Goal: Transaction & Acquisition: Purchase product/service

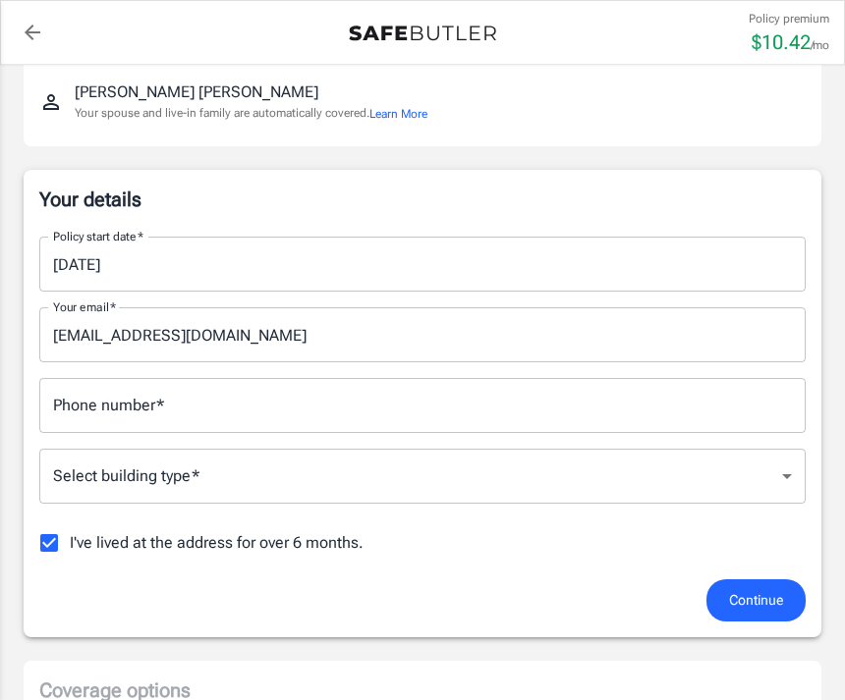
click at [462, 396] on input "Phone number   *" at bounding box center [422, 405] width 766 height 55
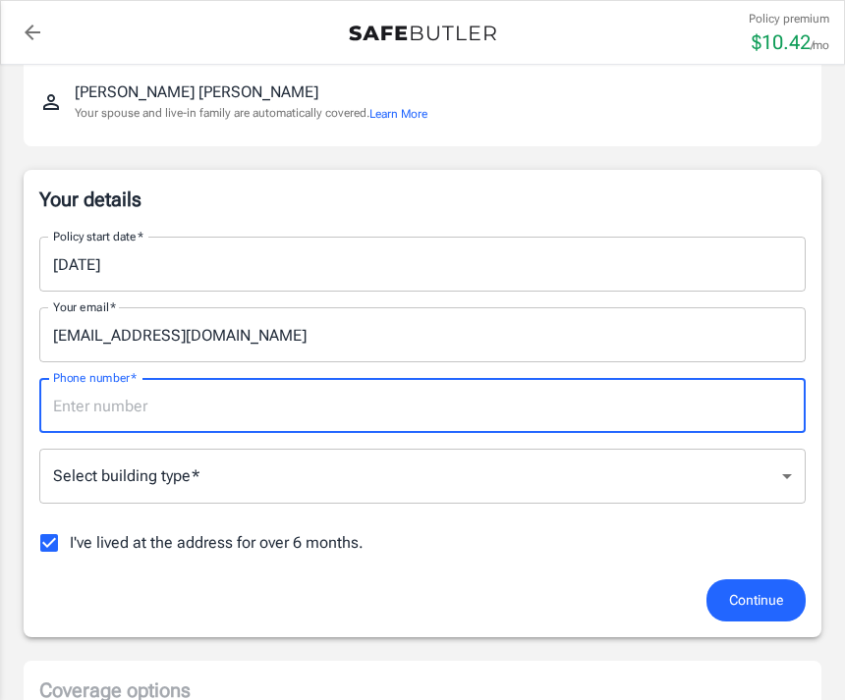
scroll to position [220, 0]
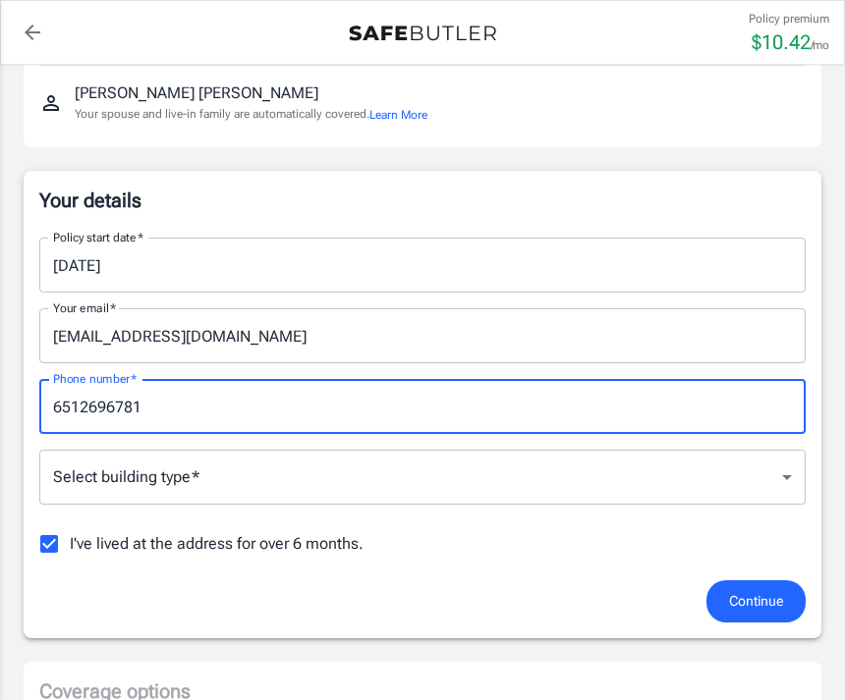
type input "6512696781"
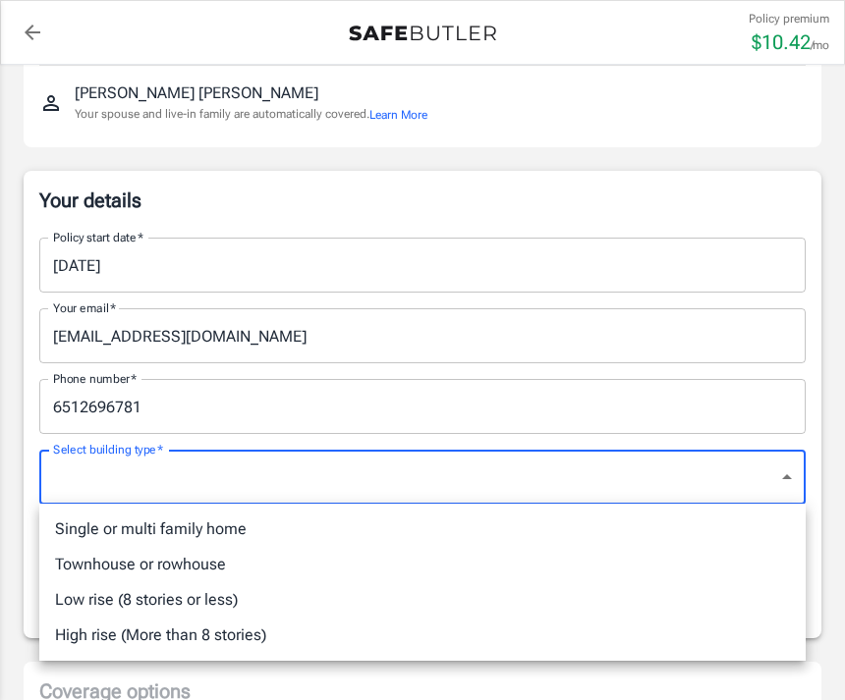
scroll to position [221, 0]
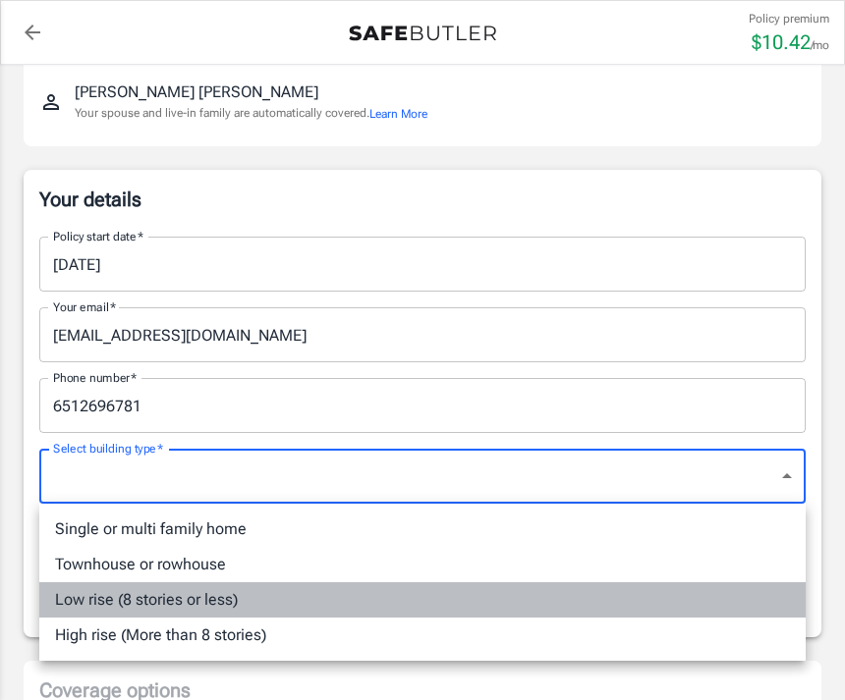
click at [215, 600] on li "Low rise (8 stories or less)" at bounding box center [422, 599] width 766 height 35
type input "lowrise"
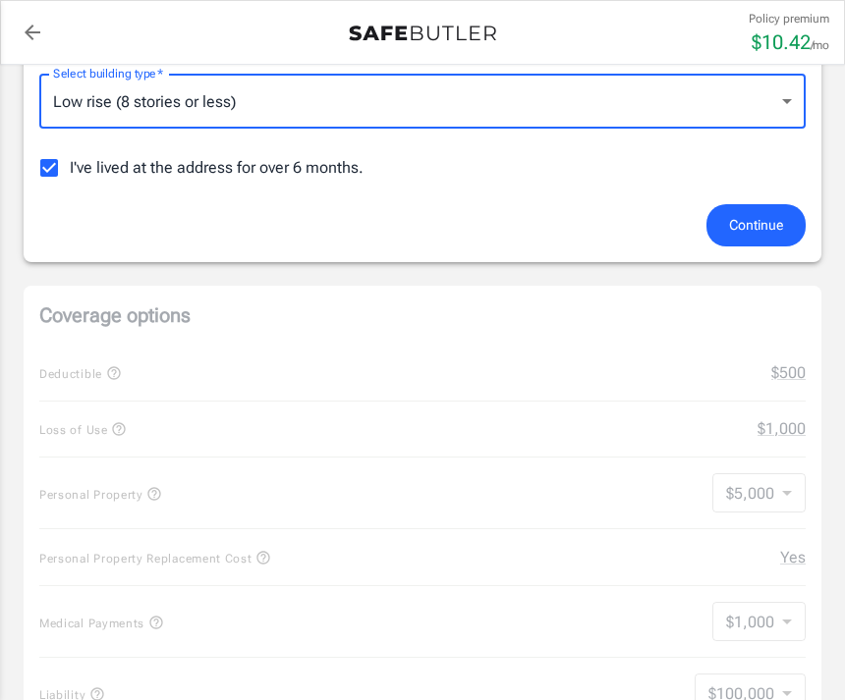
scroll to position [605, 0]
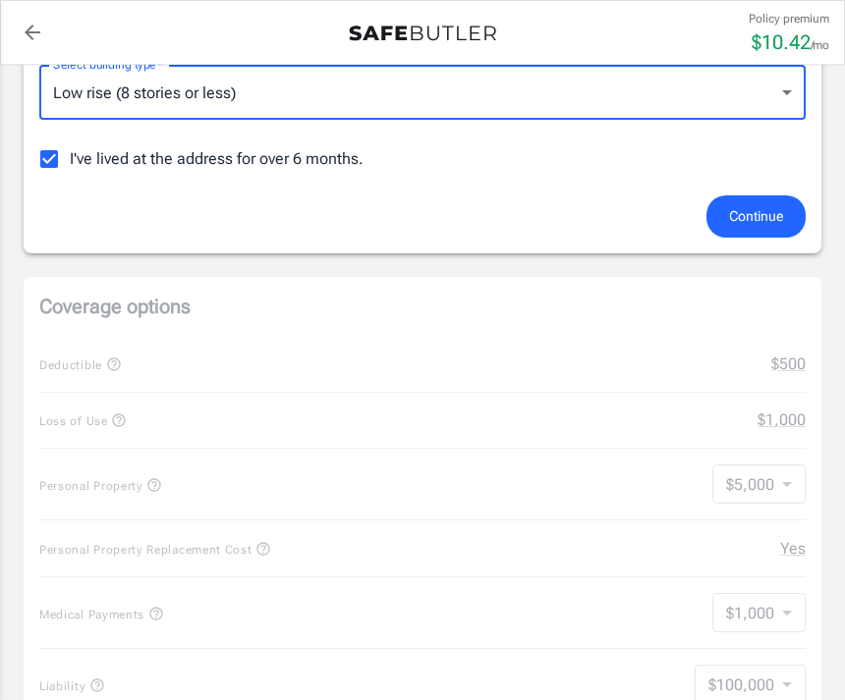
click at [768, 216] on span "Continue" at bounding box center [756, 216] width 54 height 25
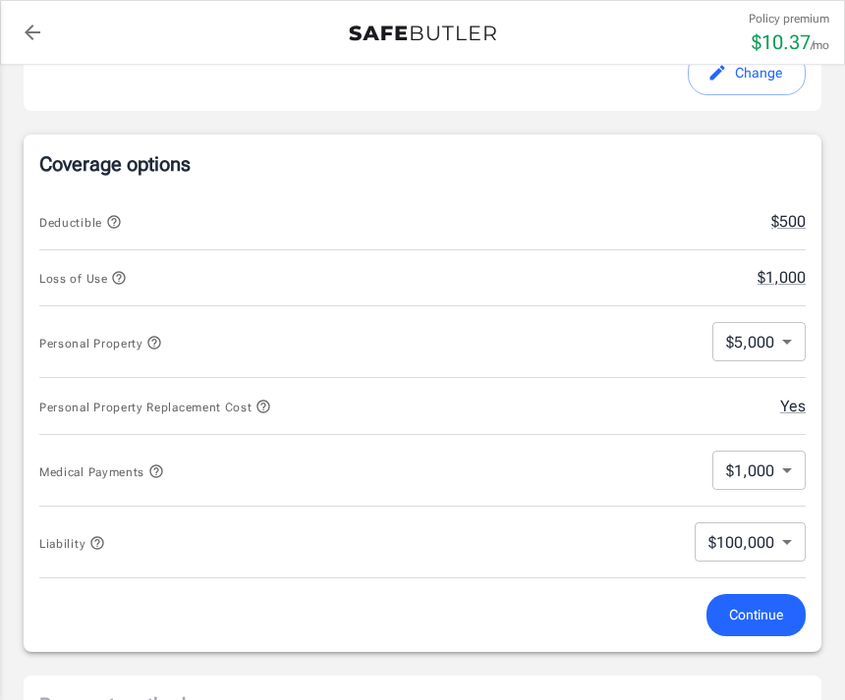
scroll to position [705, 0]
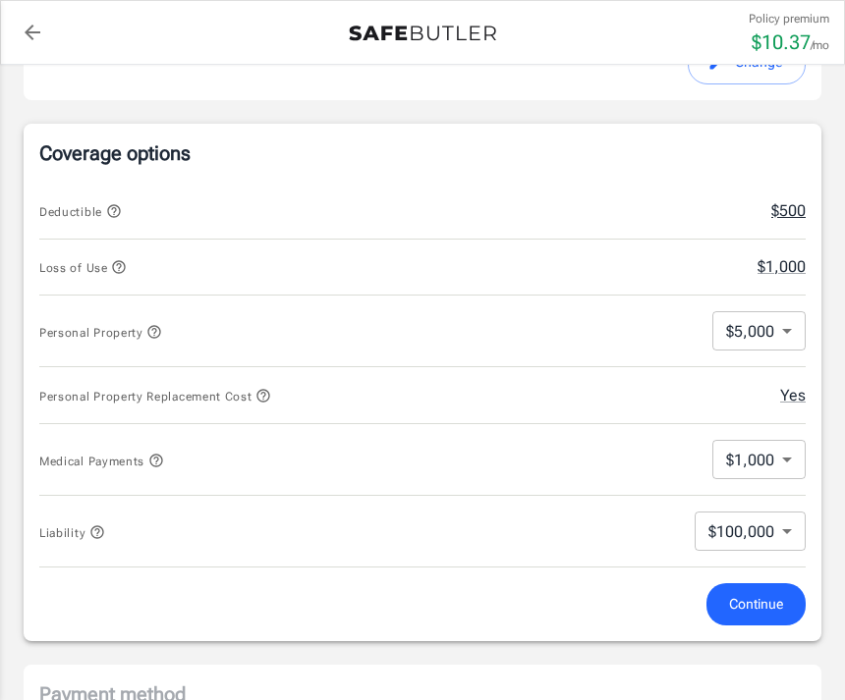
click at [799, 216] on button "$500" at bounding box center [788, 211] width 34 height 24
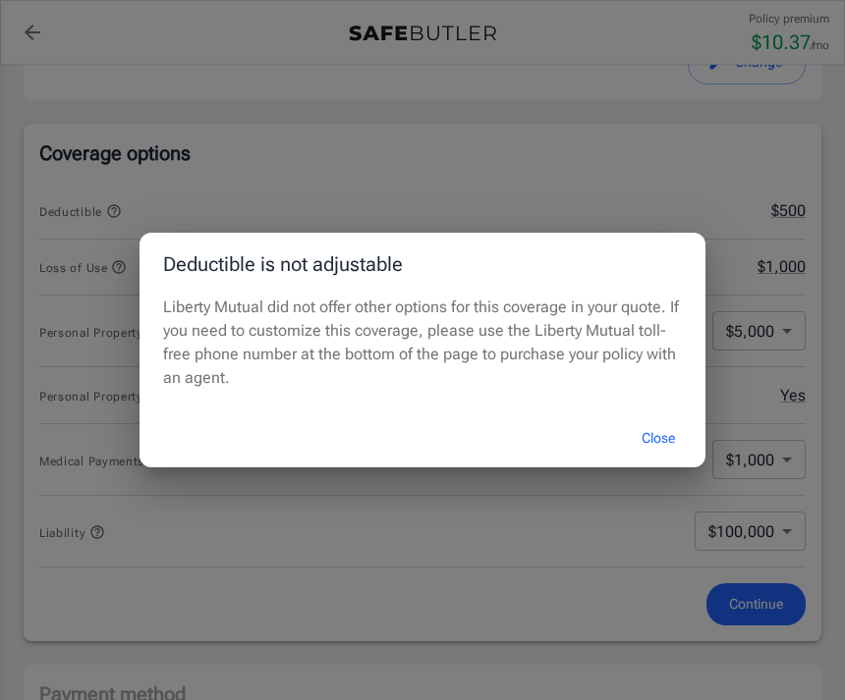
click at [666, 460] on button "Close" at bounding box center [658, 438] width 79 height 42
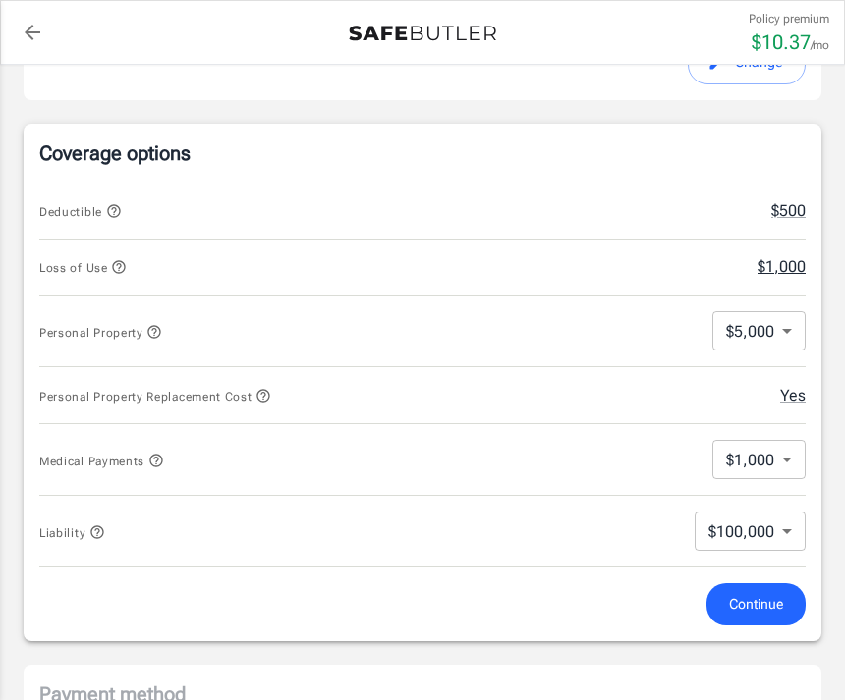
click at [789, 268] on button "$1,000" at bounding box center [781, 267] width 48 height 24
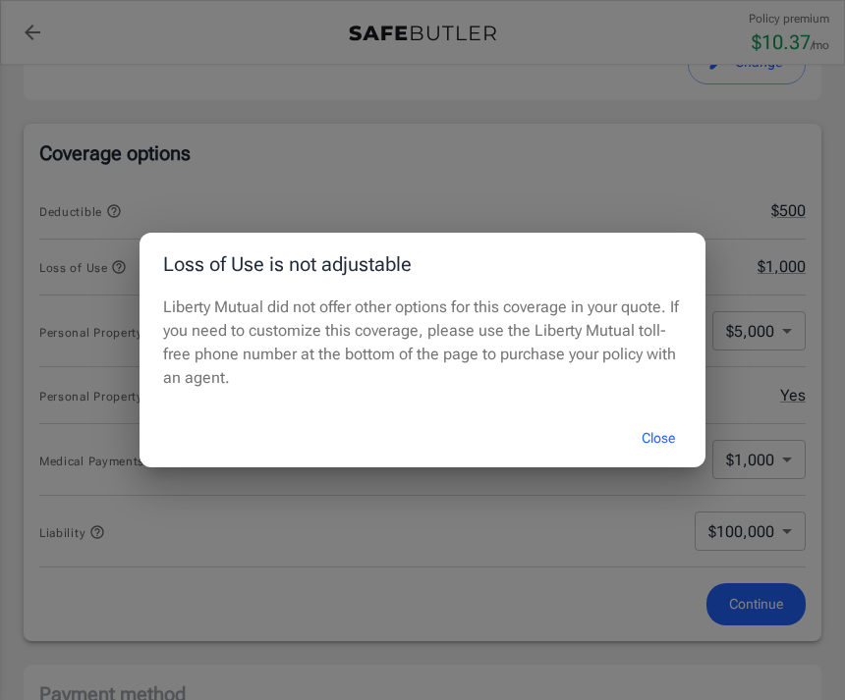
click at [668, 460] on button "Close" at bounding box center [658, 438] width 79 height 42
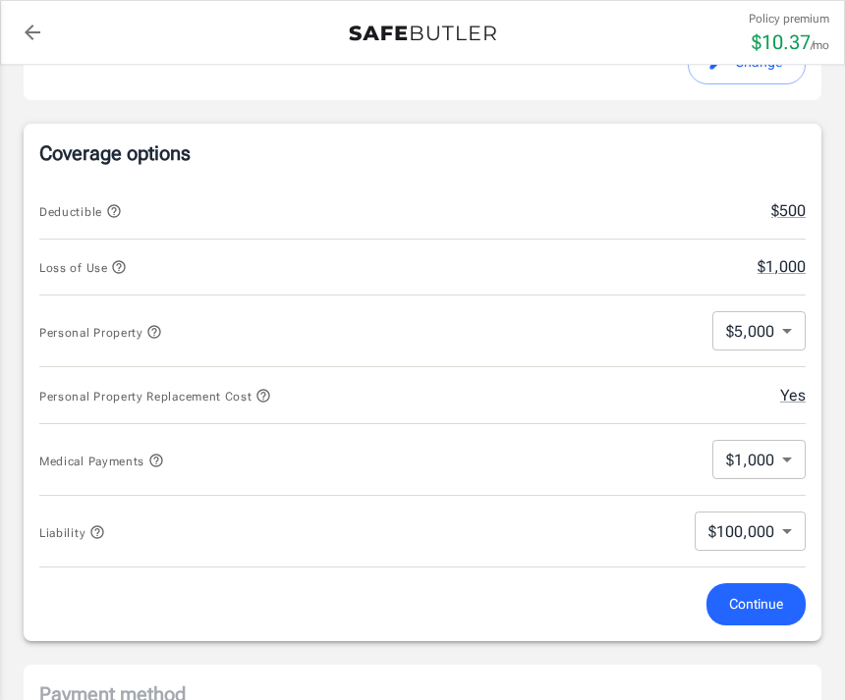
click at [793, 325] on body "Policy premium $ 10.37 /mo Liberty Mutual Renters Insurance [STREET_ADDRESS][PE…" at bounding box center [422, 537] width 845 height 2484
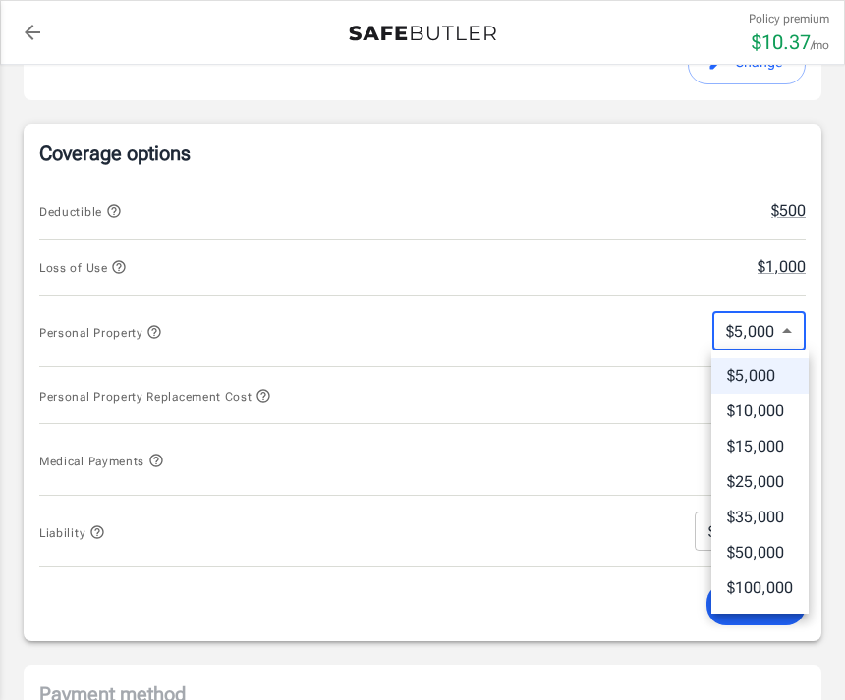
click at [793, 322] on div at bounding box center [422, 350] width 845 height 700
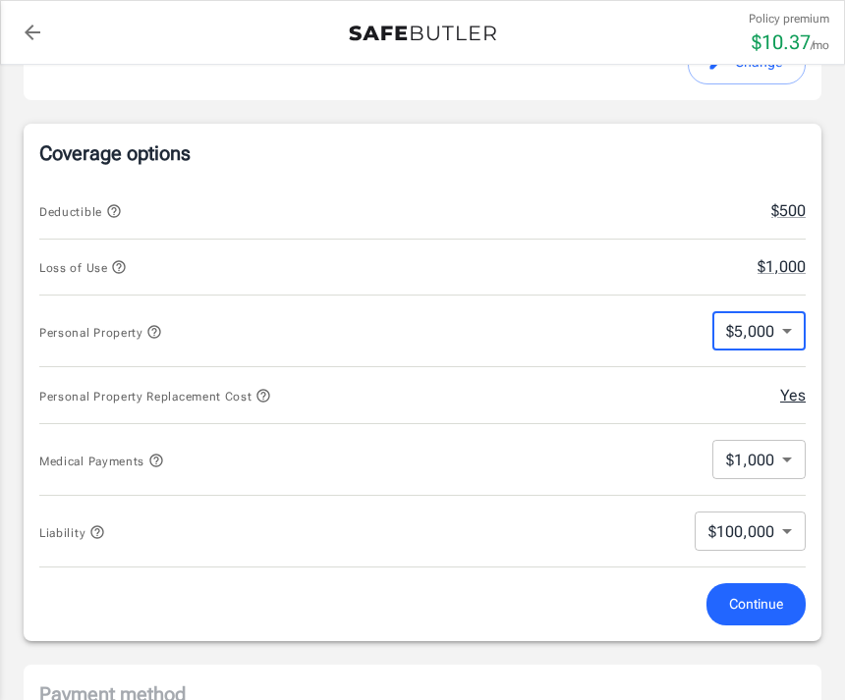
click at [803, 401] on button "Yes" at bounding box center [793, 396] width 26 height 24
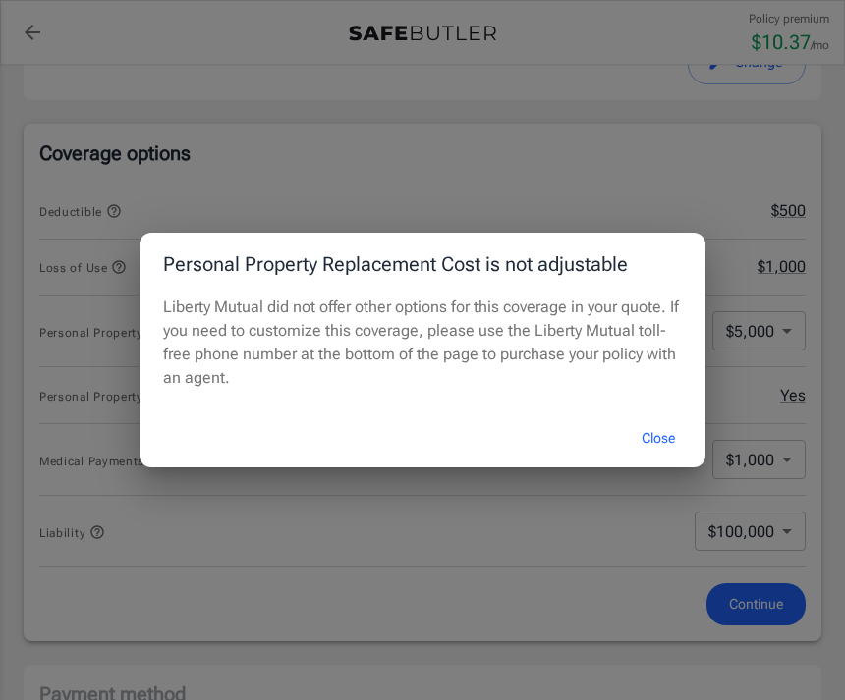
click at [666, 460] on button "Close" at bounding box center [658, 438] width 79 height 42
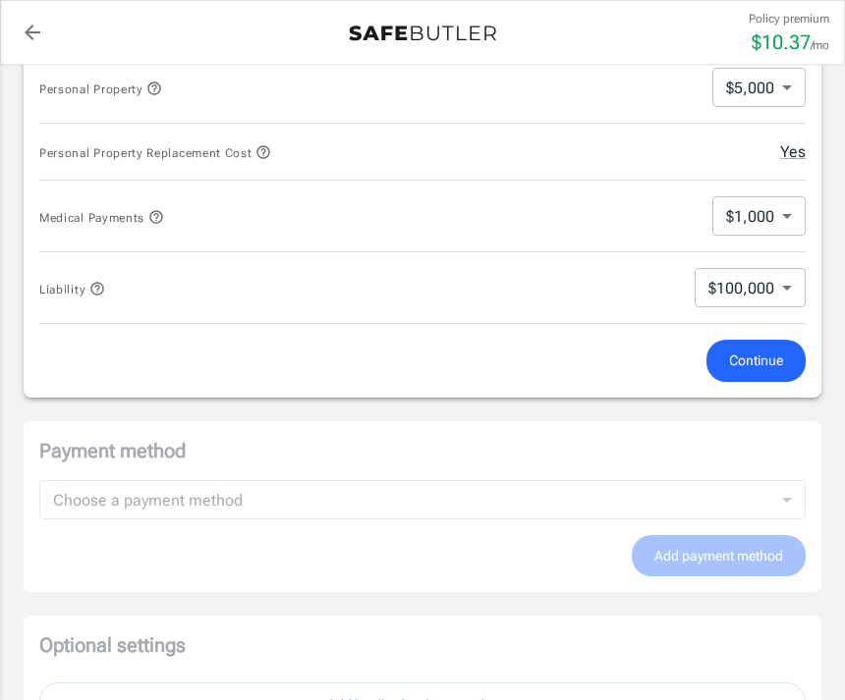
scroll to position [950, 0]
click at [772, 366] on span "Continue" at bounding box center [756, 360] width 54 height 25
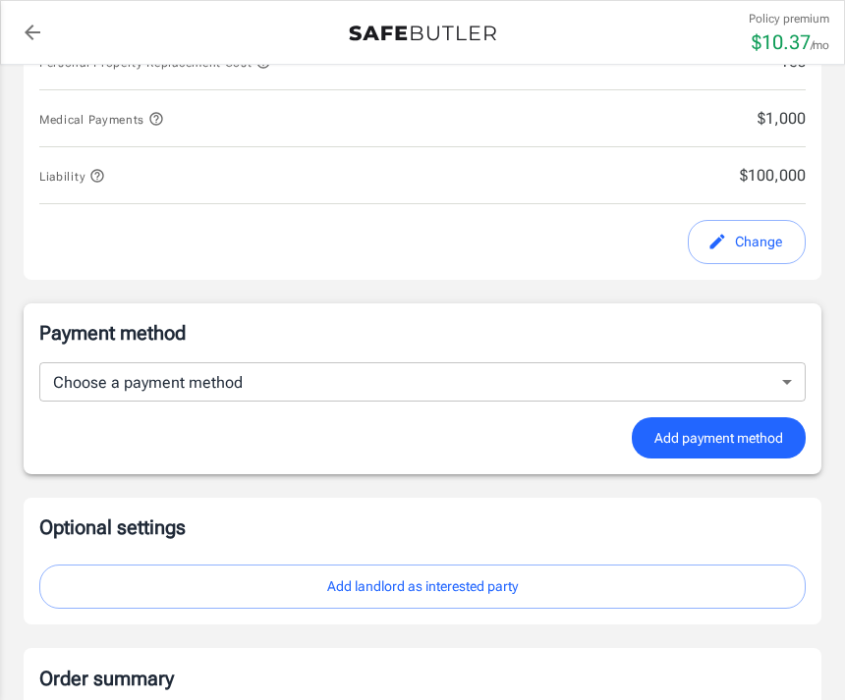
scroll to position [1030, 0]
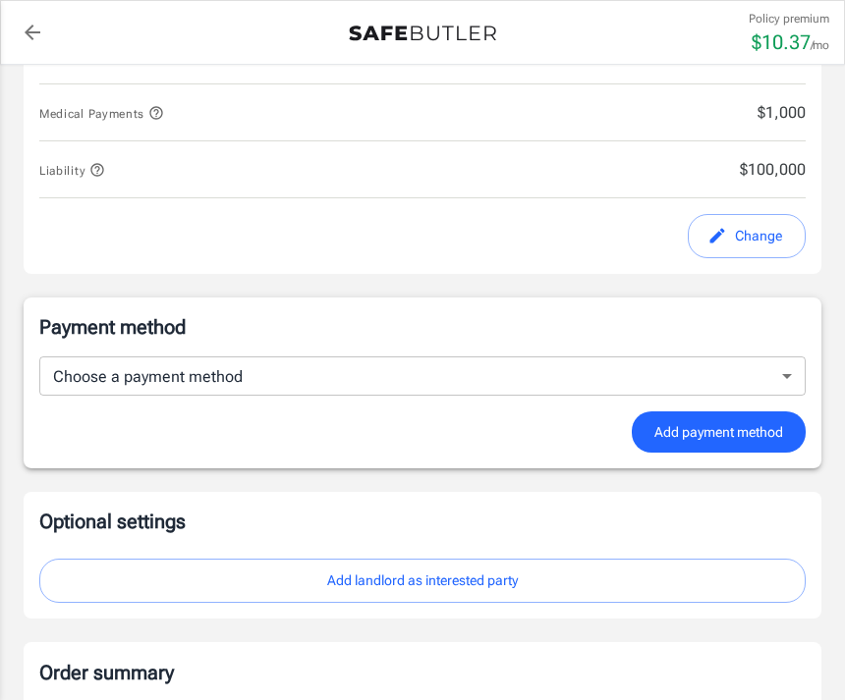
click at [786, 366] on body "Policy premium $ 10.37 /mo Liberty Mutual Renters Insurance [STREET_ADDRESS][PE…" at bounding box center [422, 191] width 845 height 2442
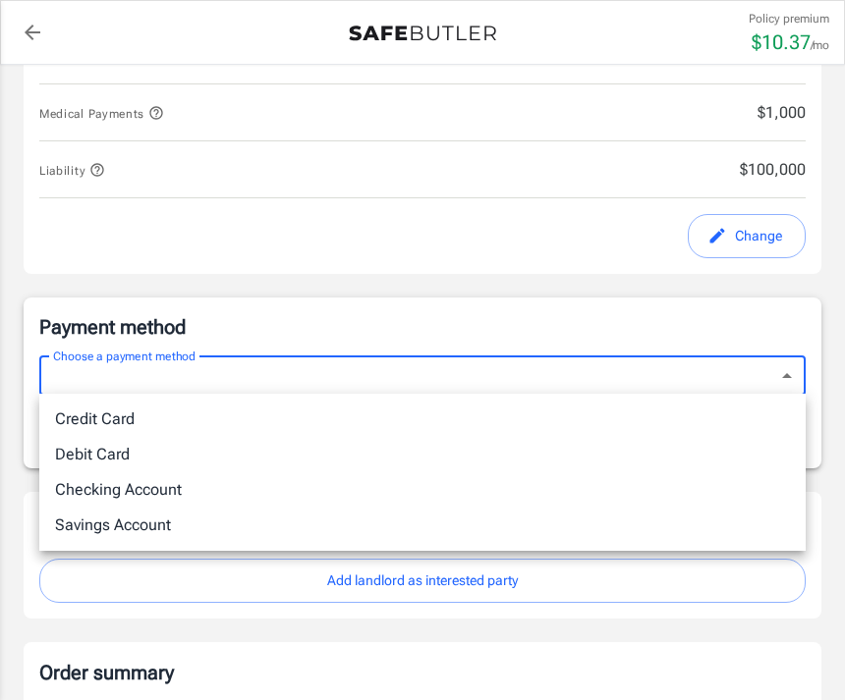
click at [142, 420] on li "Credit Card" at bounding box center [422, 419] width 766 height 35
type input "credit"
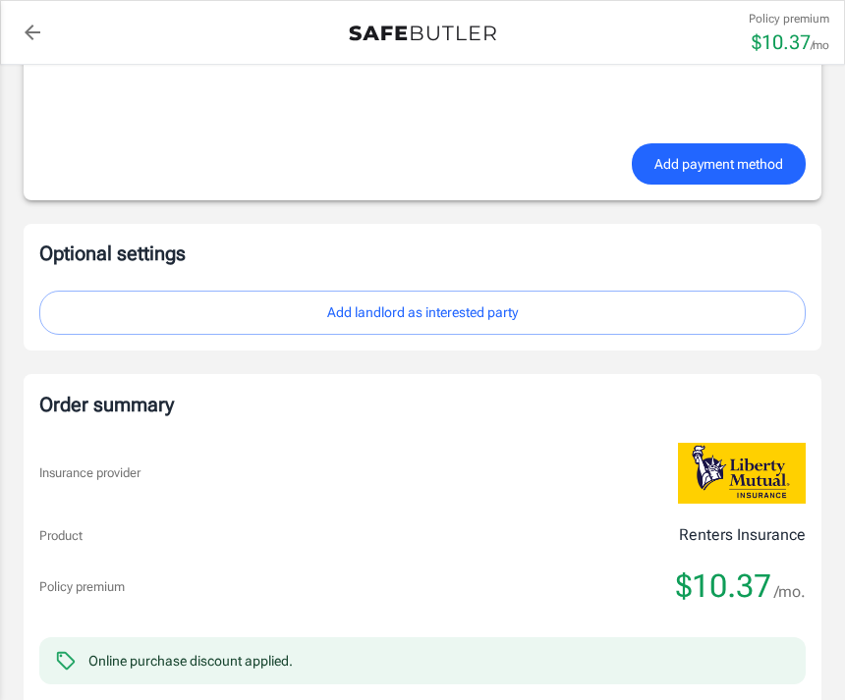
scroll to position [1592, 0]
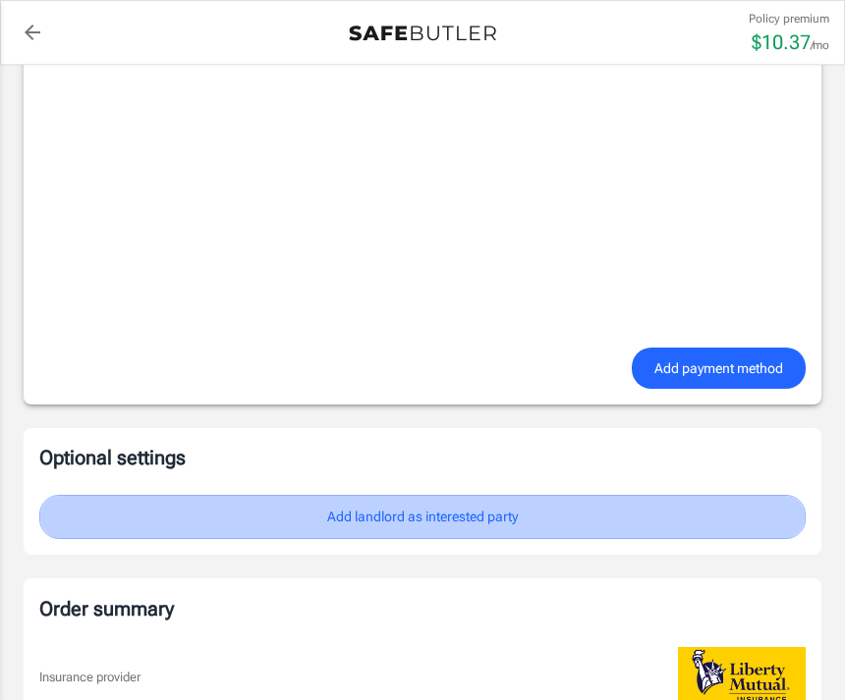
click at [521, 509] on button "Add landlord as interested party" at bounding box center [422, 517] width 766 height 44
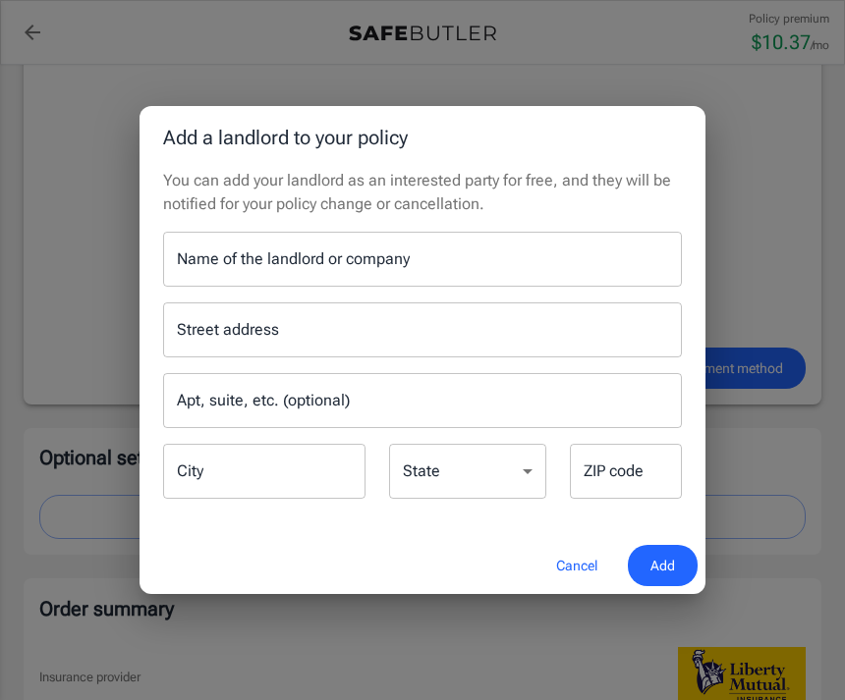
click at [784, 466] on div "Add a landlord to your policy You can add your landlord as an interested party …" at bounding box center [422, 350] width 845 height 700
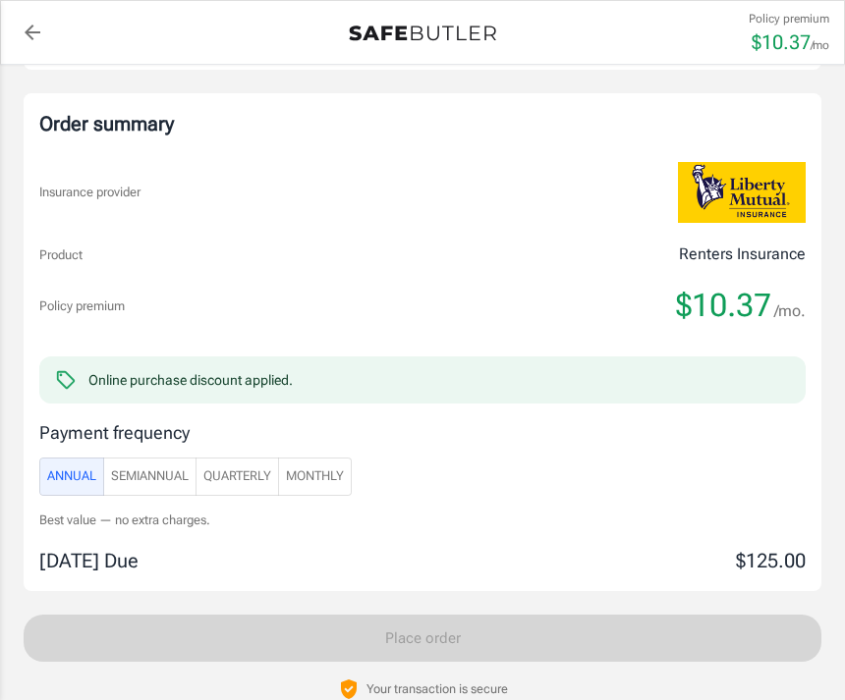
scroll to position [2083, 0]
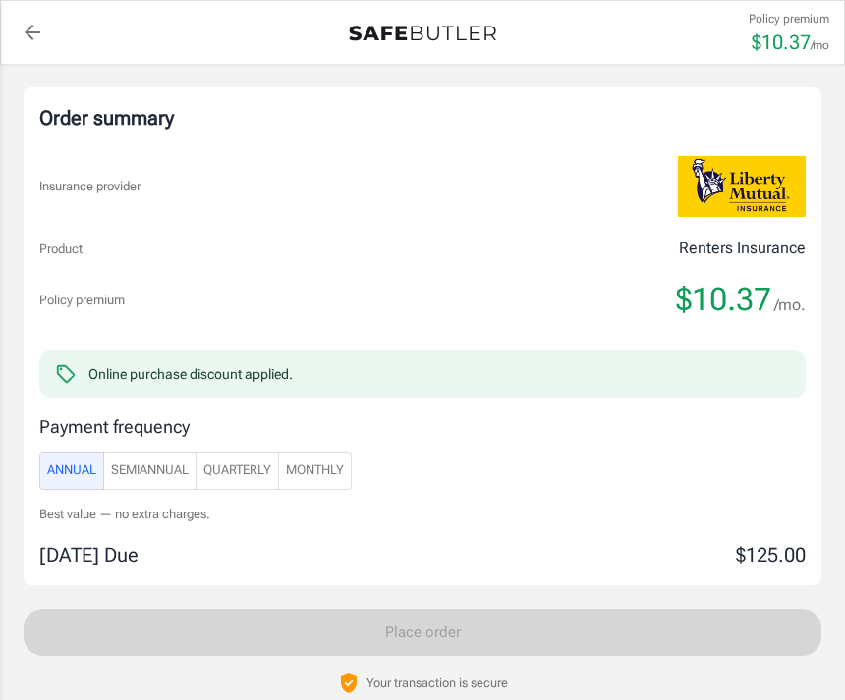
click at [165, 473] on span "SemiAnnual" at bounding box center [150, 471] width 78 height 23
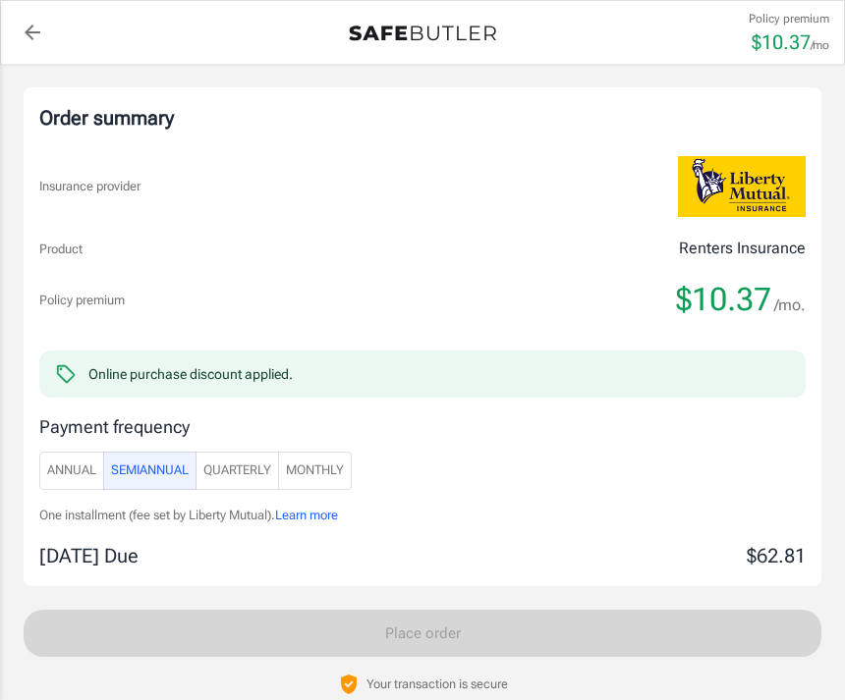
click at [246, 469] on span "Quarterly" at bounding box center [237, 471] width 68 height 23
click at [345, 452] on button "Monthly" at bounding box center [315, 471] width 74 height 38
click at [83, 461] on span "Annual" at bounding box center [71, 471] width 49 height 23
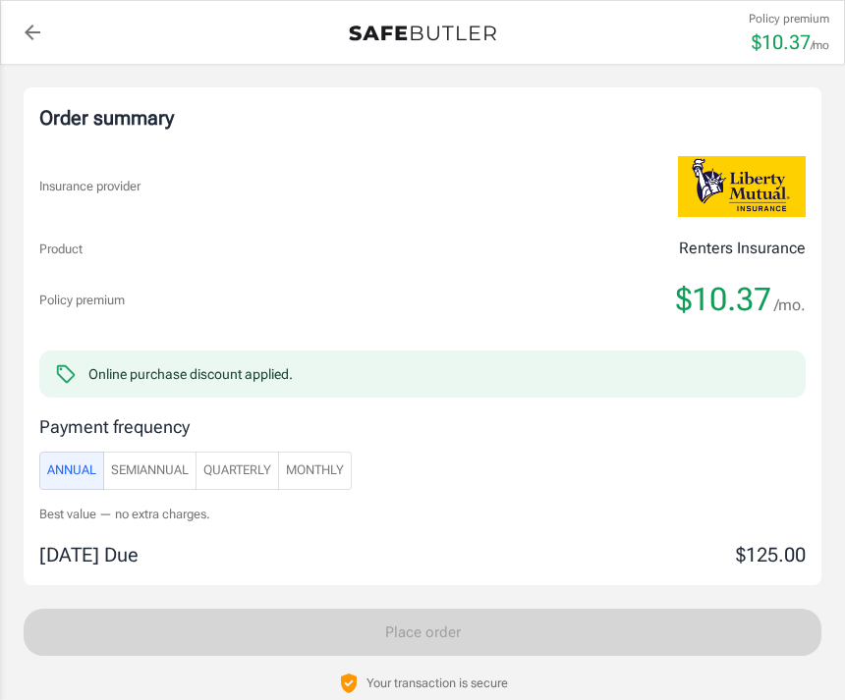
click at [176, 464] on span "SemiAnnual" at bounding box center [150, 471] width 78 height 23
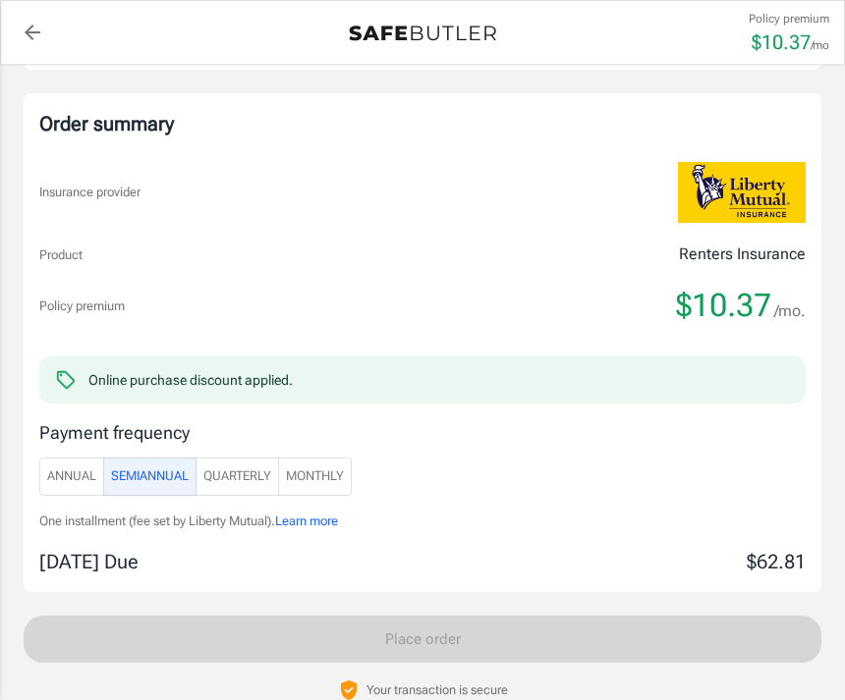
scroll to position [2077, 0]
click at [254, 480] on span "Quarterly" at bounding box center [237, 477] width 68 height 23
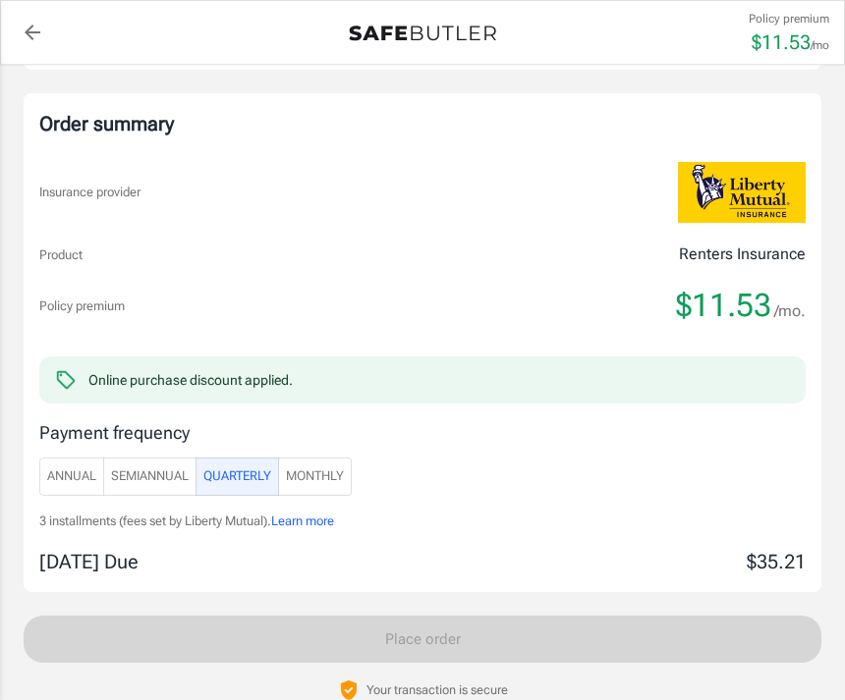
click at [341, 473] on span "Monthly" at bounding box center [315, 477] width 58 height 23
click at [79, 472] on span "Annual" at bounding box center [71, 477] width 49 height 23
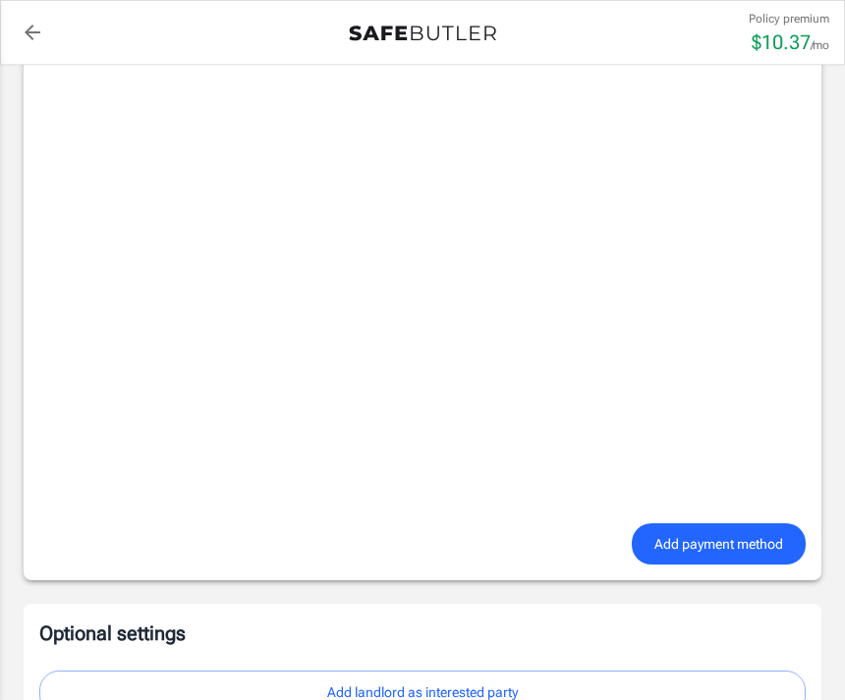
scroll to position [1415, 0]
click at [737, 546] on span "Add payment method" at bounding box center [718, 545] width 129 height 25
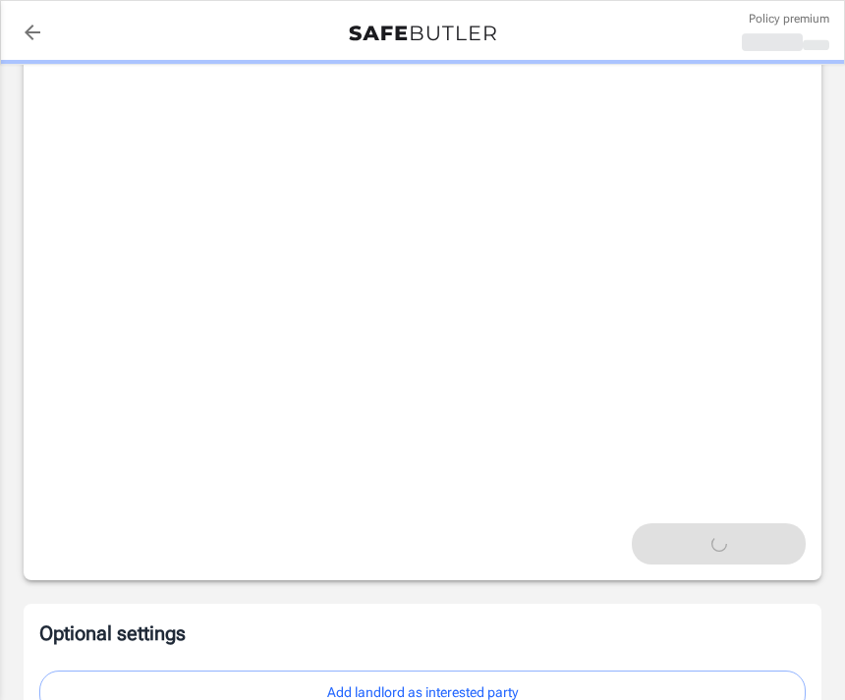
scroll to position [1416, 0]
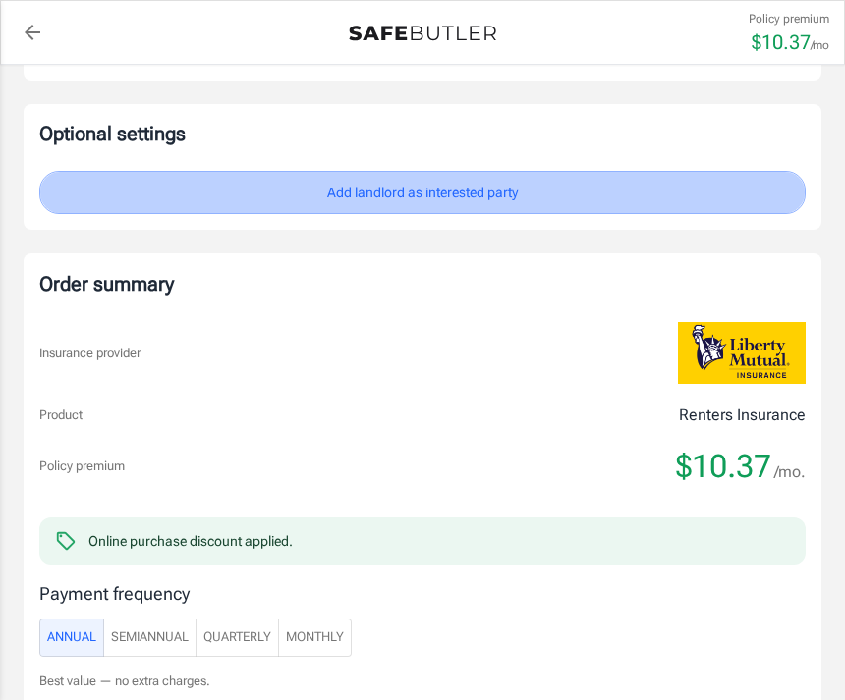
click at [512, 199] on button "Add landlord as interested party" at bounding box center [422, 193] width 766 height 44
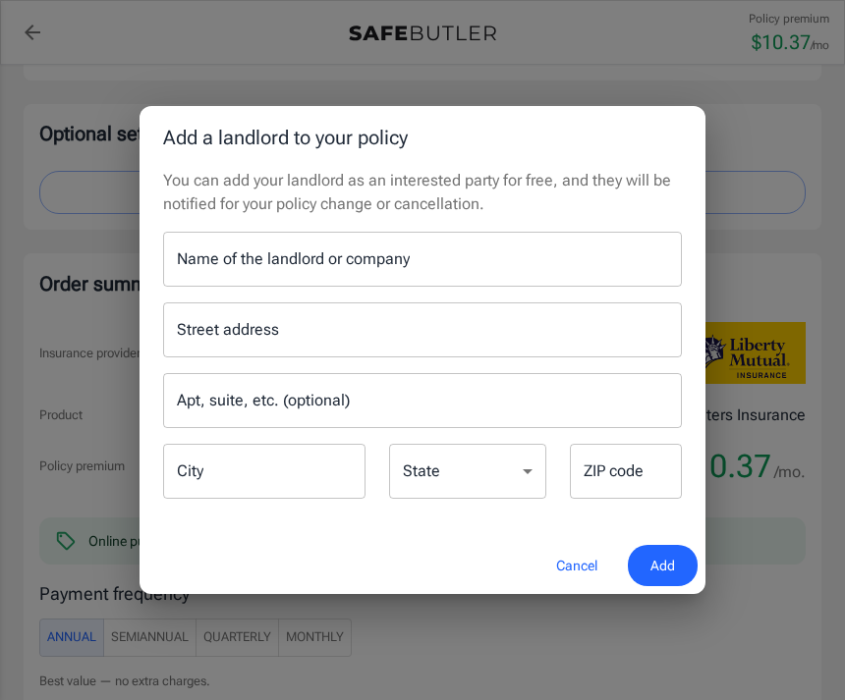
click at [581, 557] on button "Cancel" at bounding box center [576, 566] width 86 height 42
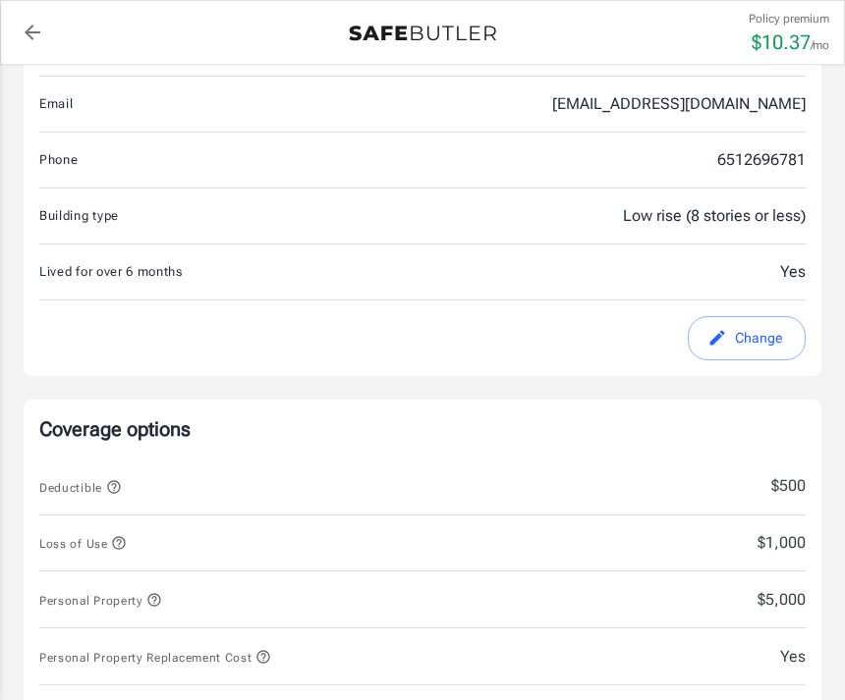
scroll to position [0, 0]
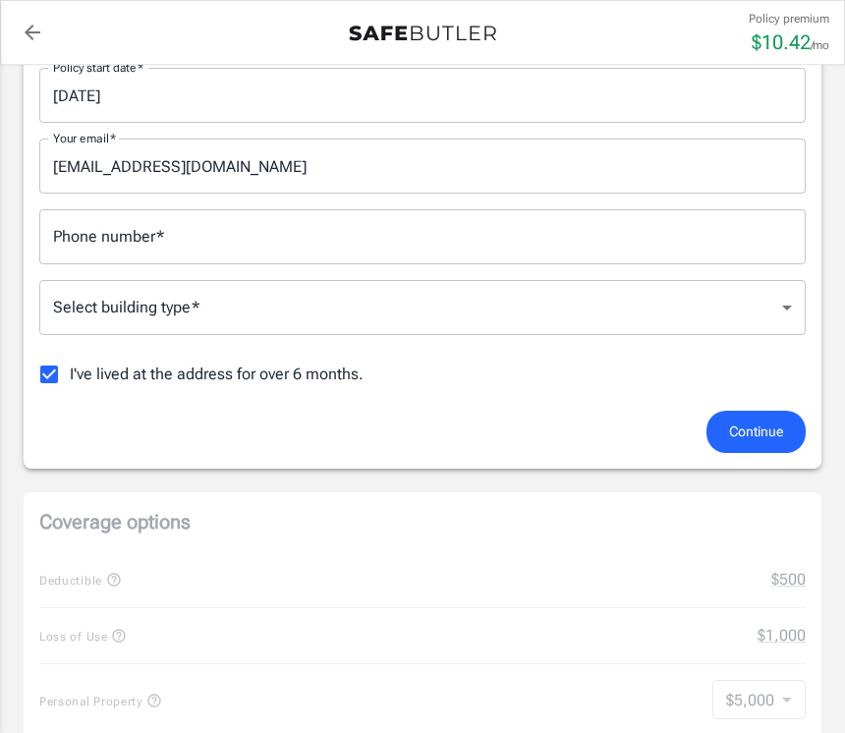
click at [529, 234] on input "Phone number   *" at bounding box center [422, 236] width 766 height 55
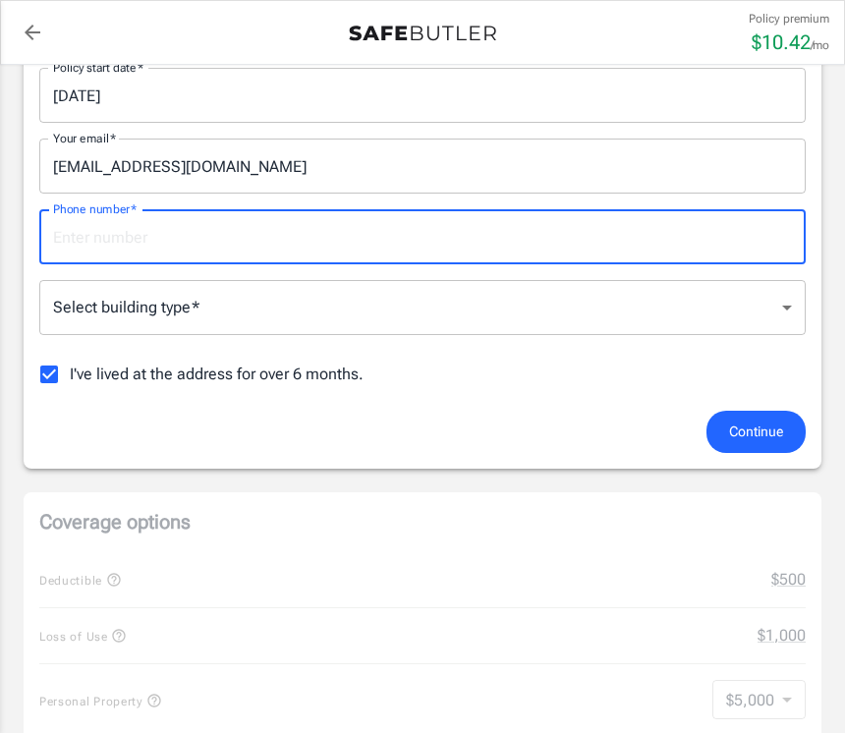
scroll to position [389, 0]
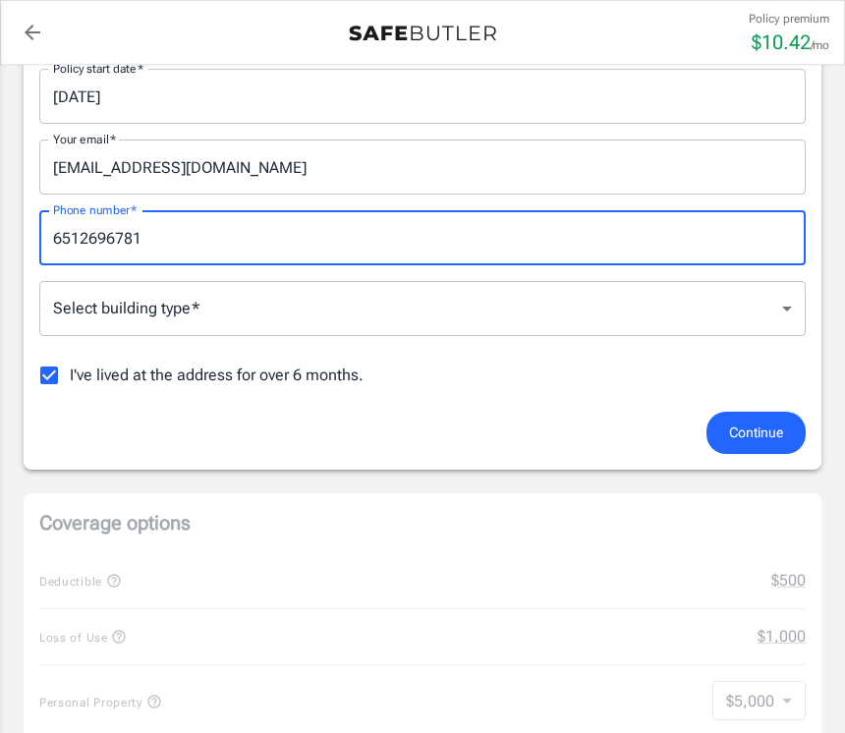
type input "6512696781"
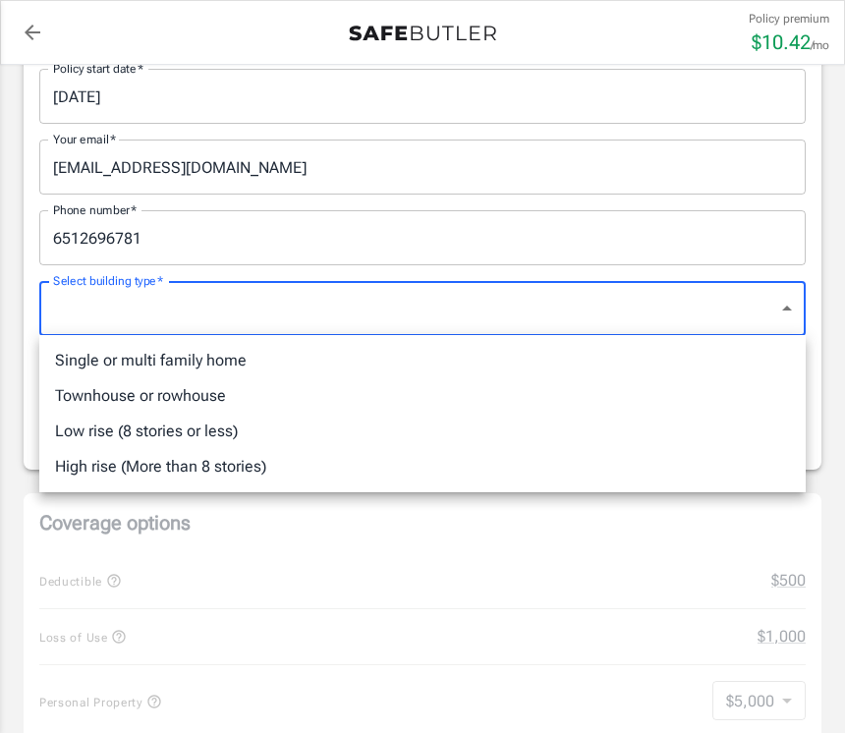
scroll to position [390, 0]
click at [232, 428] on li "Low rise (8 stories or less)" at bounding box center [422, 431] width 766 height 35
type input "lowrise"
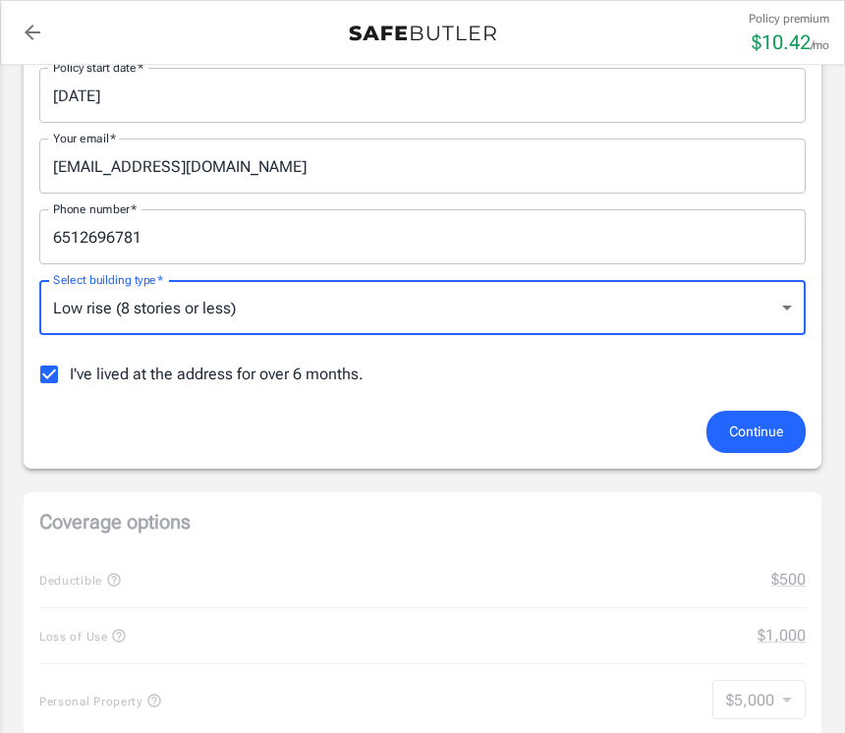
click at [764, 449] on button "Continue" at bounding box center [755, 432] width 99 height 42
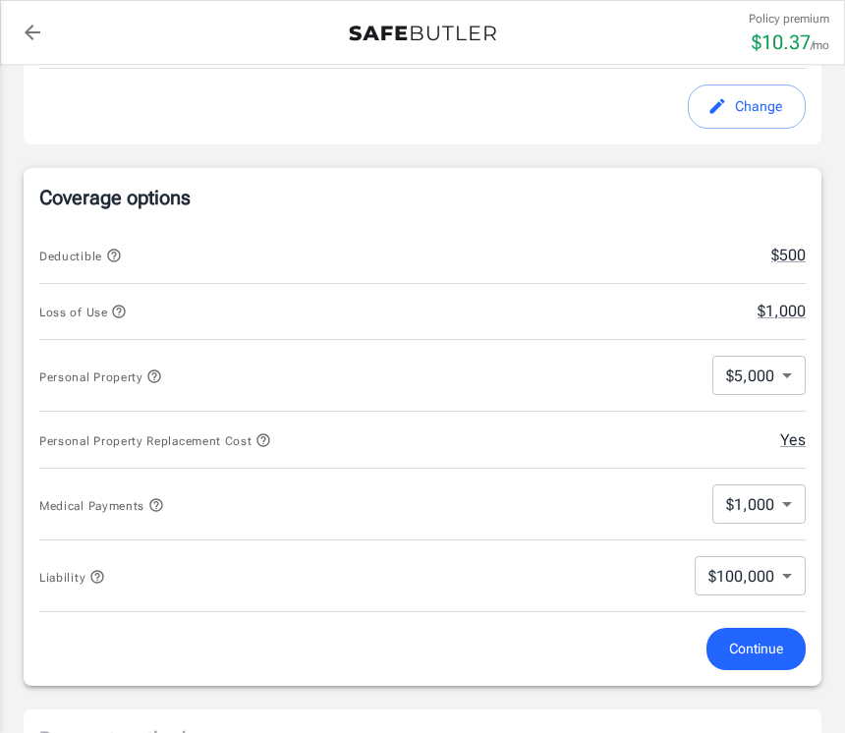
scroll to position [705, 0]
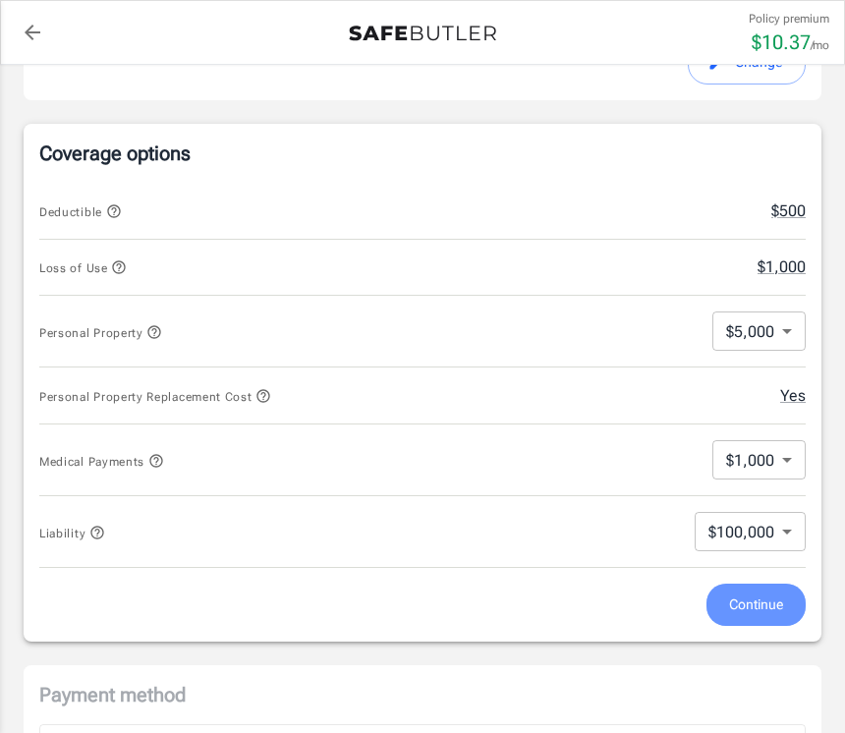
click at [766, 607] on span "Continue" at bounding box center [756, 604] width 54 height 25
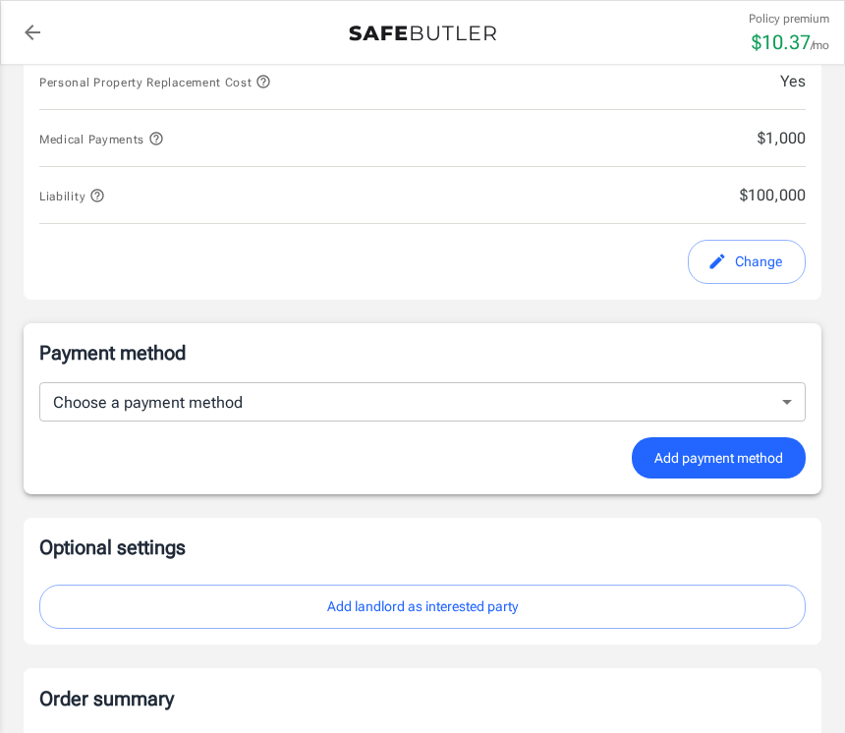
scroll to position [1030, 0]
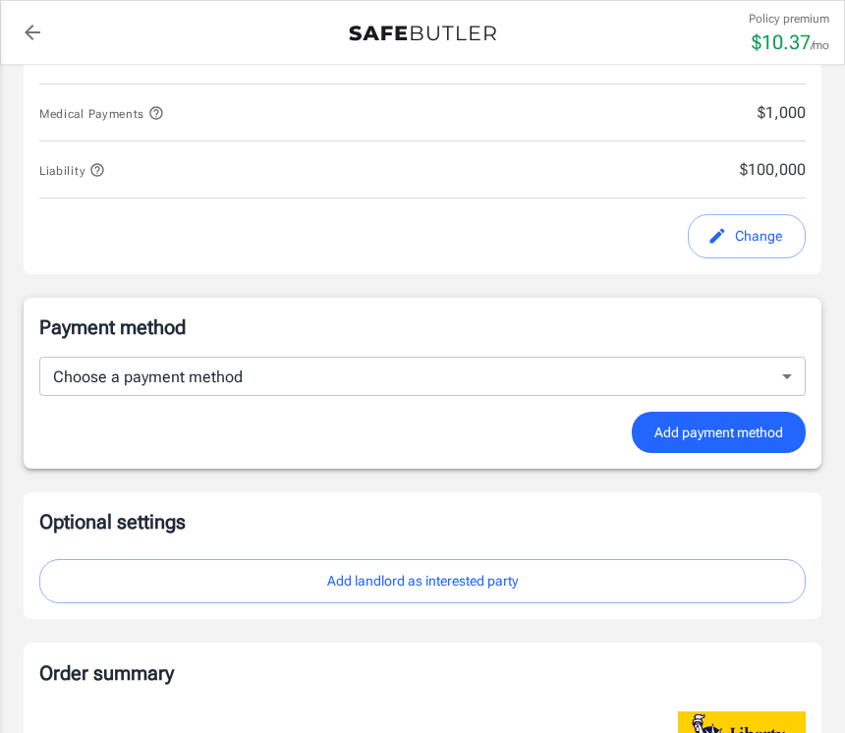
click at [772, 441] on span "Add payment method" at bounding box center [718, 432] width 129 height 25
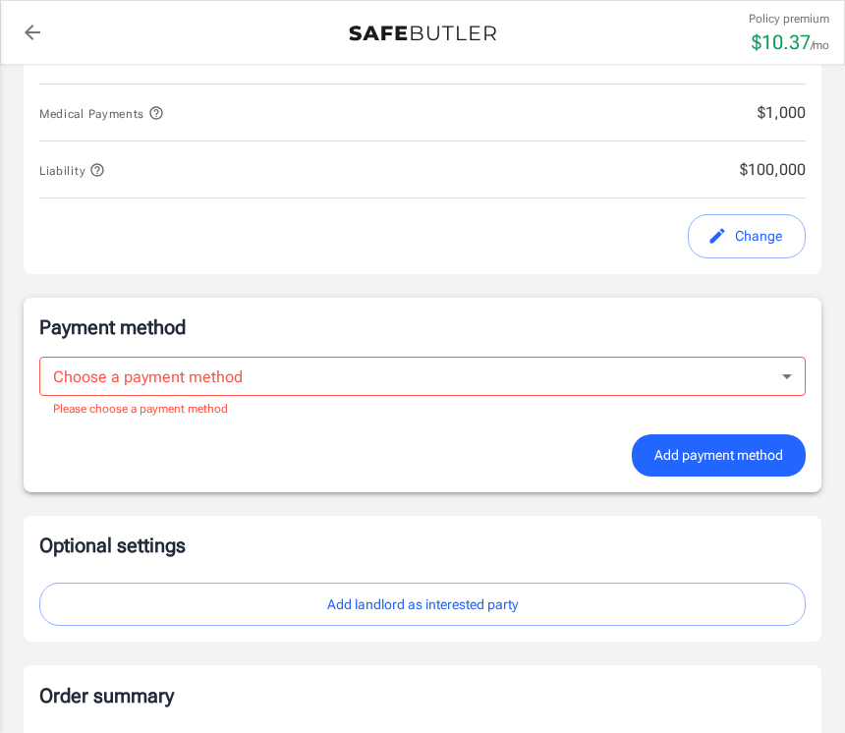
click at [800, 389] on body "Policy premium $ 10.37 /mo Liberty Mutual Renters Insurance 7225 GUIDER DR 316 …" at bounding box center [422, 202] width 845 height 2465
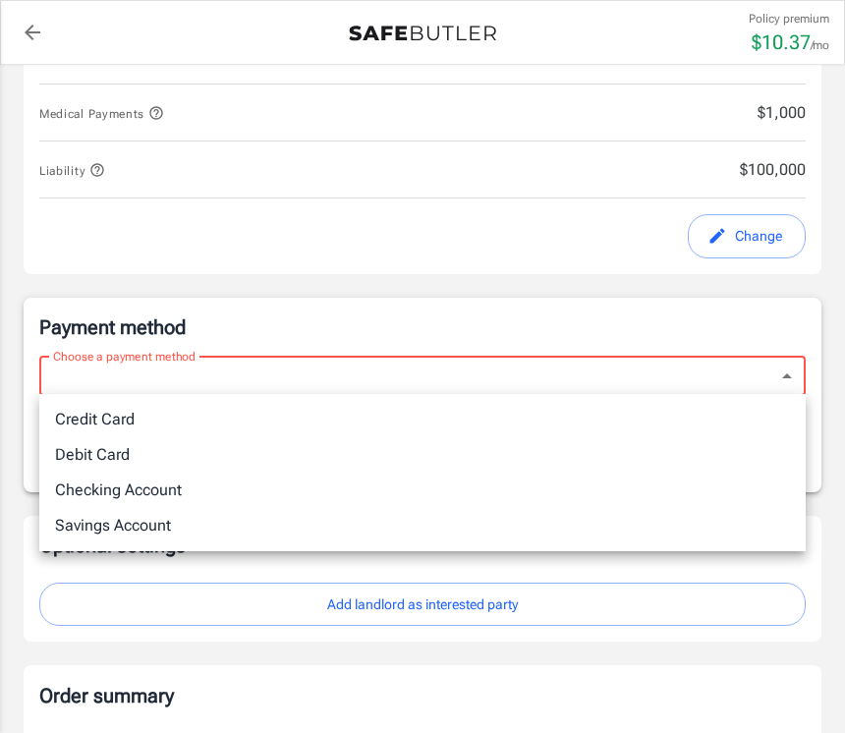
click at [128, 421] on li "Credit Card" at bounding box center [422, 419] width 766 height 35
type input "credit"
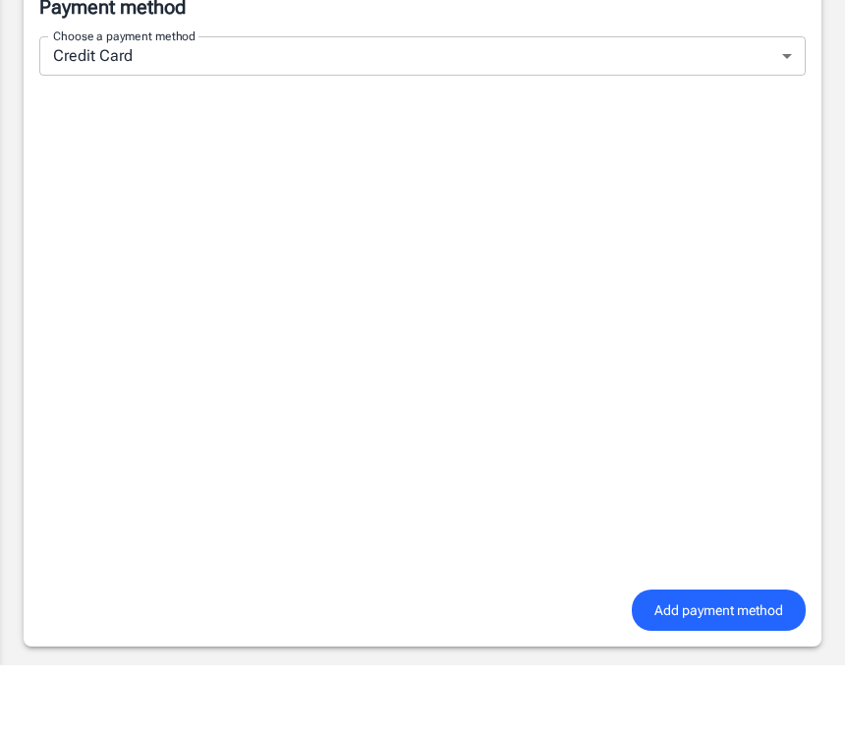
scroll to position [1351, 0]
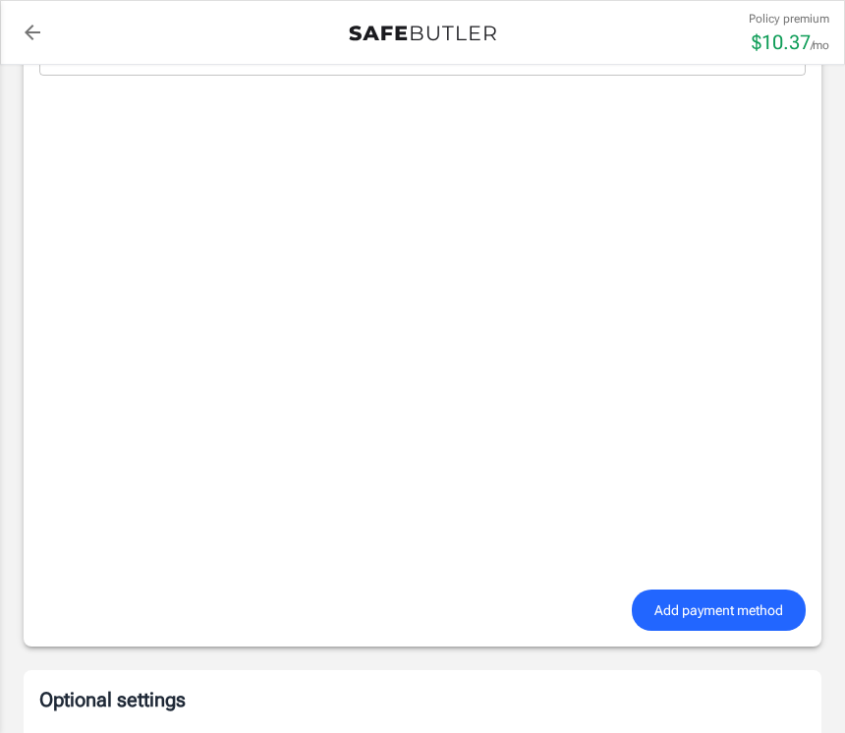
click at [752, 607] on span "Add payment method" at bounding box center [718, 610] width 129 height 25
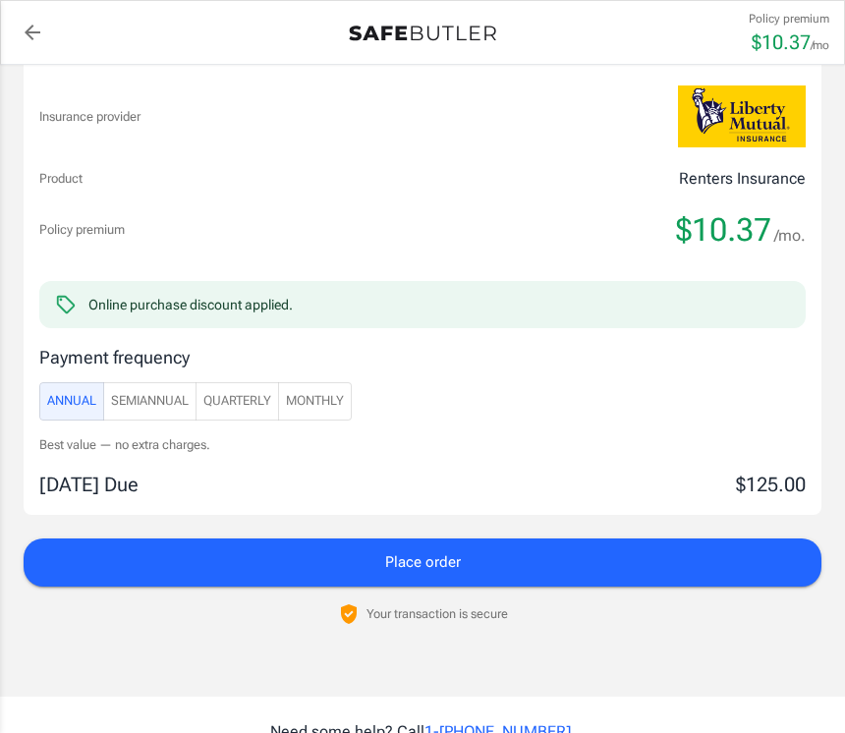
scroll to position [1655, 0]
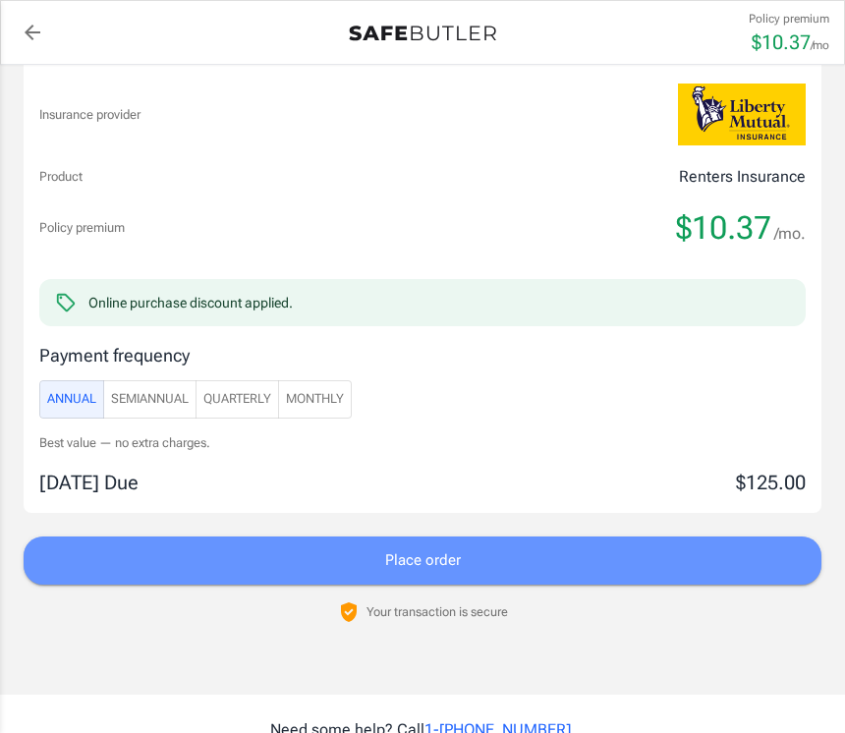
click at [596, 550] on button "Place order" at bounding box center [423, 559] width 798 height 47
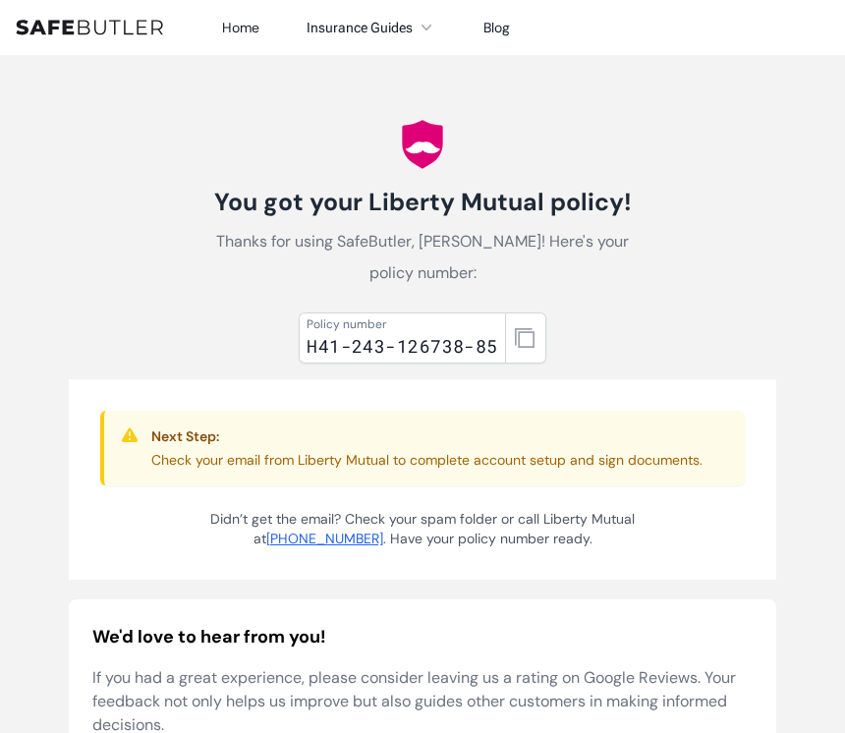
scroll to position [22, 0]
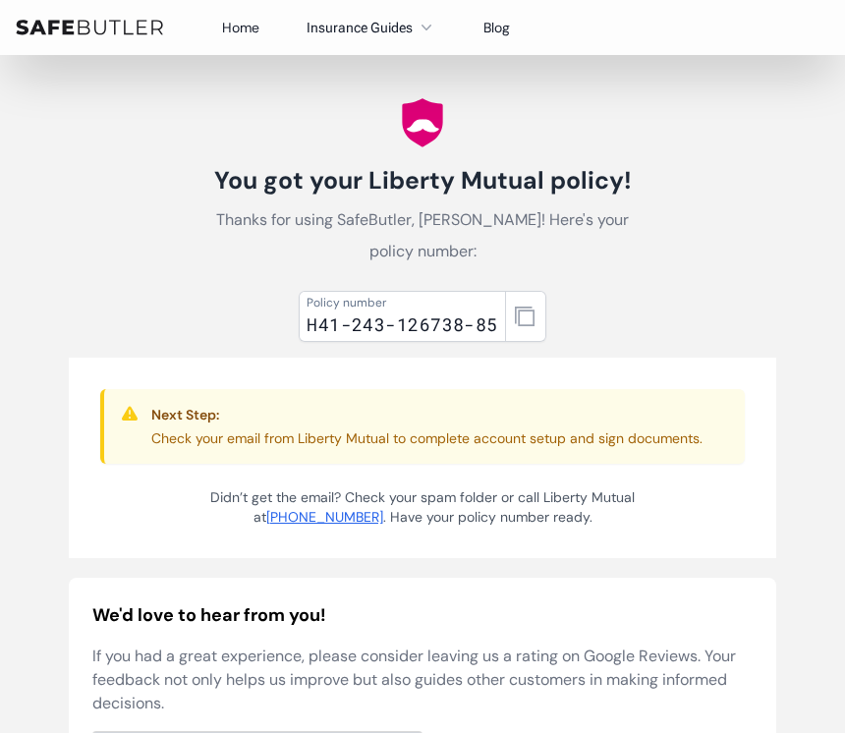
click at [672, 433] on p "Check your email from Liberty Mutual to complete account setup and sign documen…" at bounding box center [426, 438] width 551 height 20
click at [680, 432] on p "Check your email from Liberty Mutual to complete account setup and sign documen…" at bounding box center [426, 438] width 551 height 20
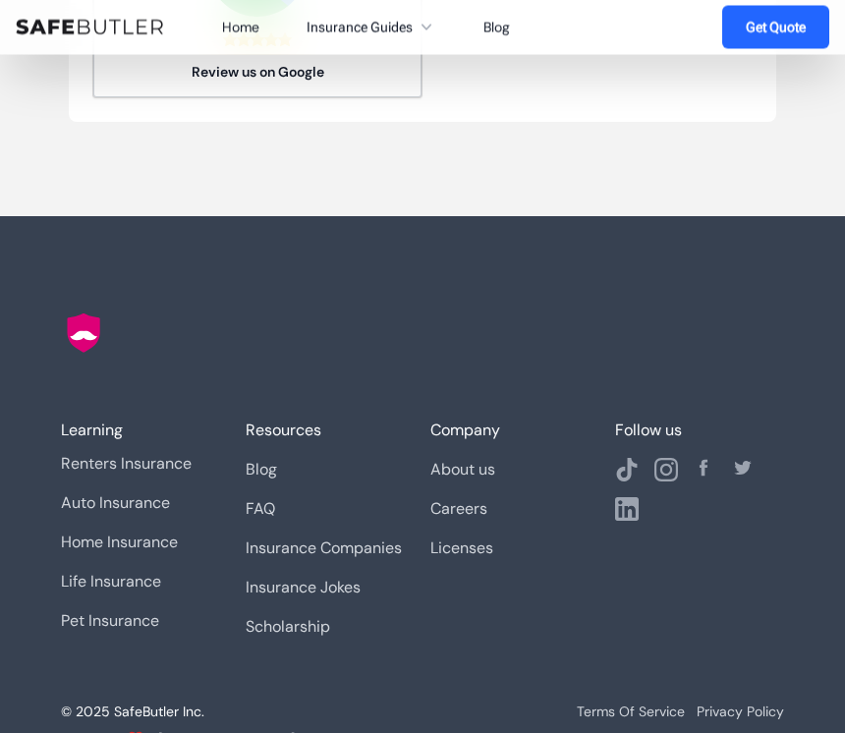
scroll to position [867, 0]
